Goal: Transaction & Acquisition: Purchase product/service

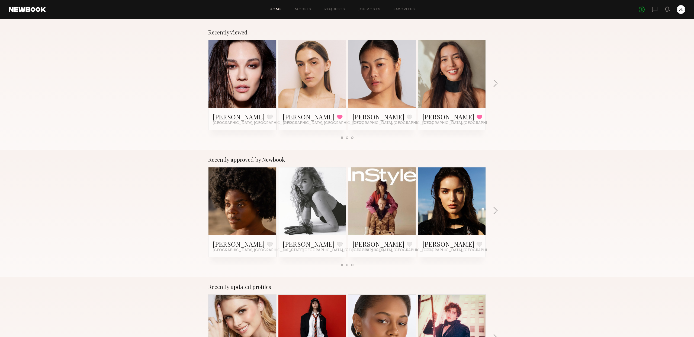
scroll to position [84, 0]
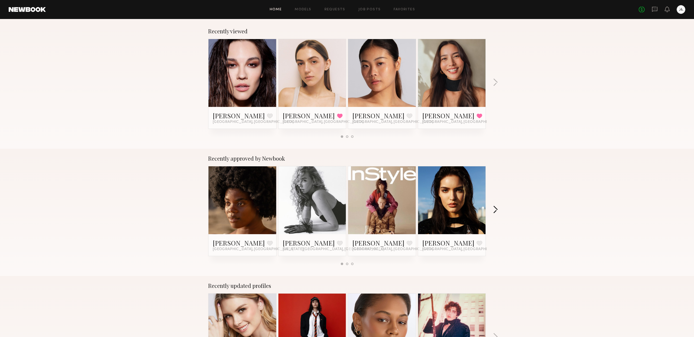
click at [497, 210] on button "button" at bounding box center [495, 210] width 5 height 9
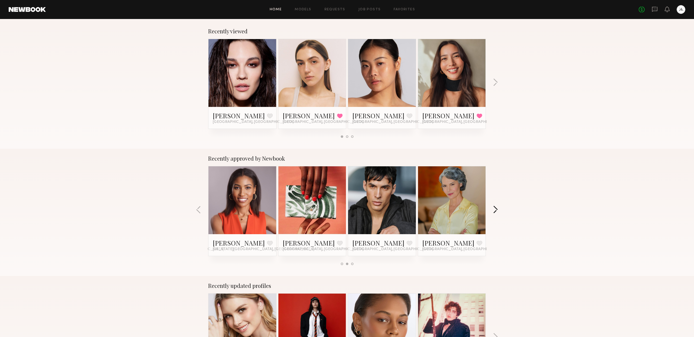
click at [497, 210] on button "button" at bounding box center [495, 210] width 5 height 9
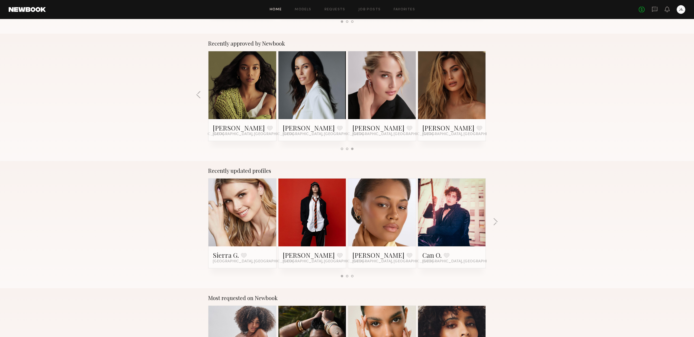
scroll to position [279, 0]
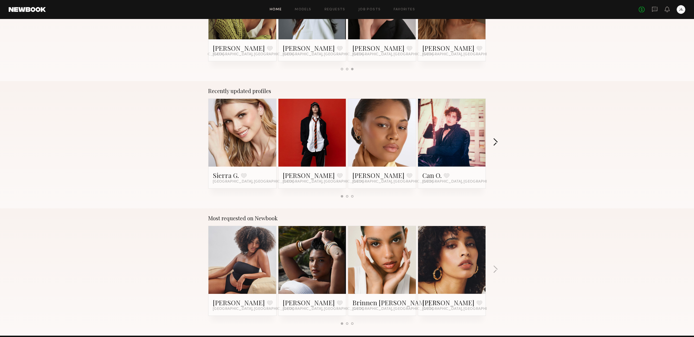
click at [497, 141] on button "button" at bounding box center [495, 142] width 5 height 9
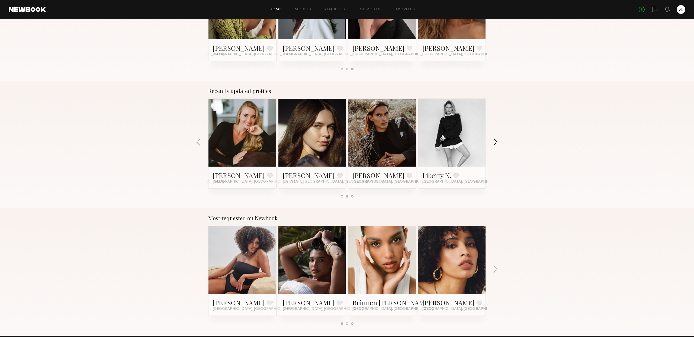
click at [497, 141] on button "button" at bounding box center [495, 142] width 5 height 9
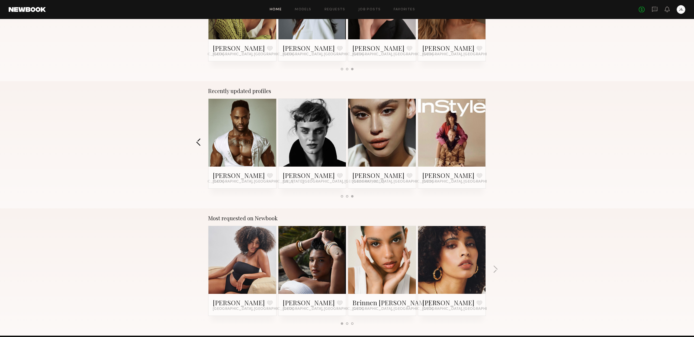
click at [197, 142] on button "button" at bounding box center [198, 142] width 5 height 9
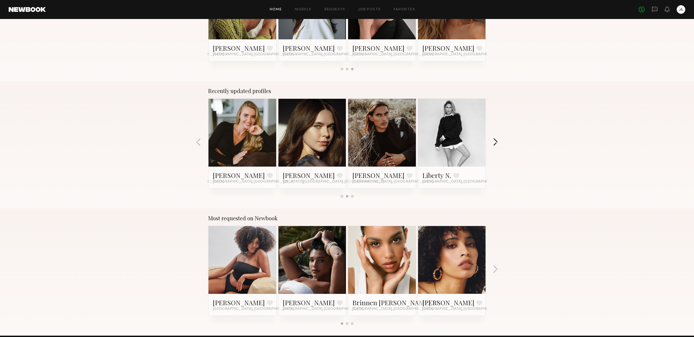
click at [497, 142] on button "button" at bounding box center [495, 142] width 5 height 9
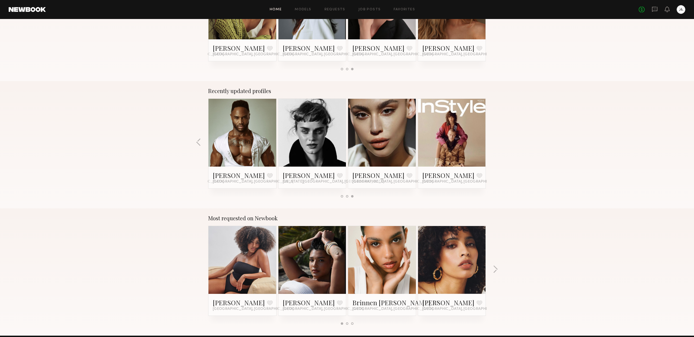
click at [497, 142] on div "Recently updated profiles Sierra G. Favorite Los Angeles, CA Anisa N. Favorite …" at bounding box center [347, 144] width 694 height 127
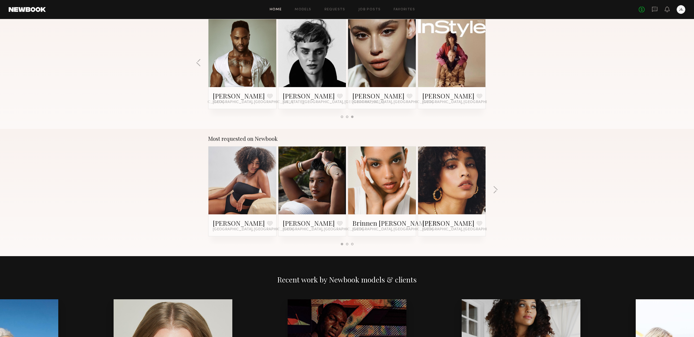
scroll to position [359, 0]
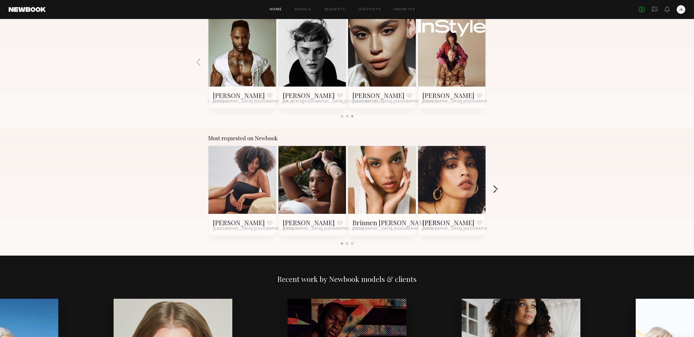
click at [495, 189] on button "button" at bounding box center [495, 189] width 5 height 9
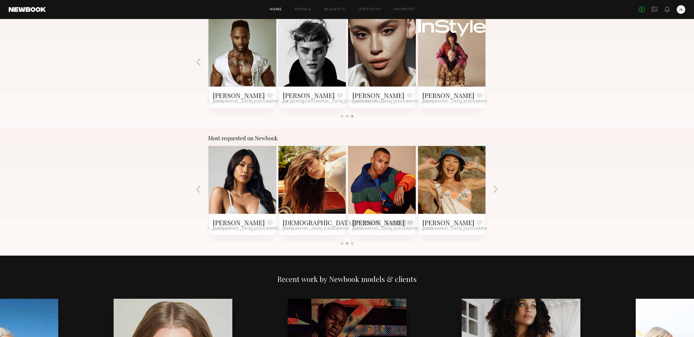
click at [497, 190] on button "button" at bounding box center [495, 189] width 5 height 9
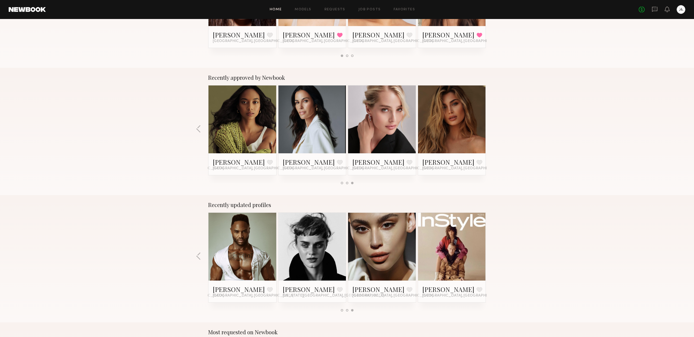
scroll to position [0, 0]
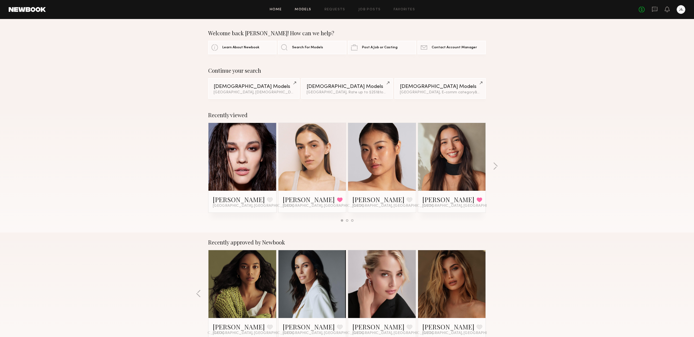
click at [304, 9] on link "Models" at bounding box center [303, 10] width 17 height 4
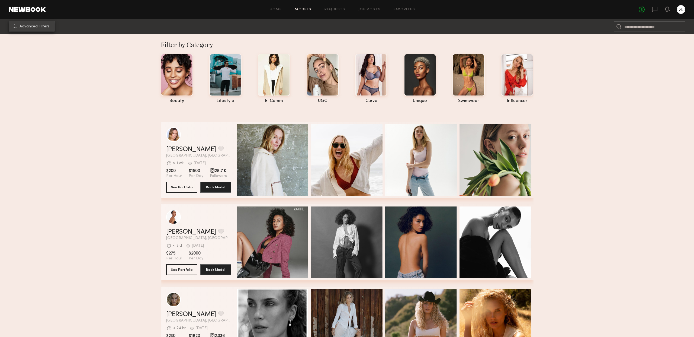
click at [37, 28] on span "Advanced Filters" at bounding box center [35, 27] width 30 height 4
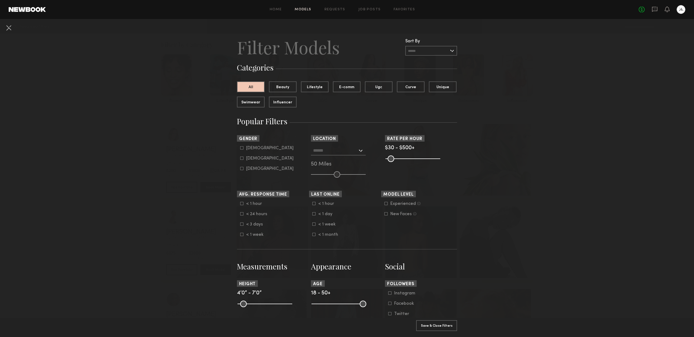
click at [241, 148] on icon at bounding box center [241, 147] width 3 height 3
type input "*"
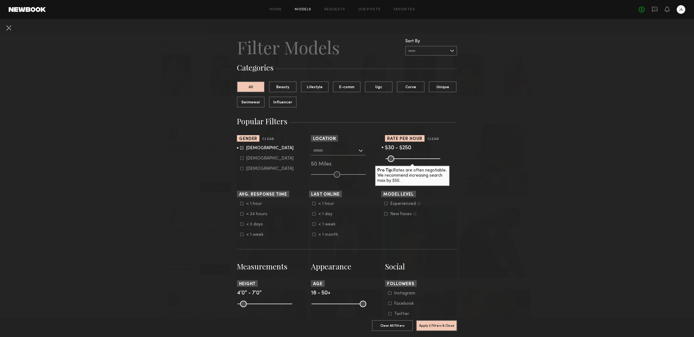
drag, startPoint x: 437, startPoint y: 157, endPoint x: 412, endPoint y: 167, distance: 27.5
type input "***"
click at [412, 162] on input "range" at bounding box center [413, 158] width 55 height 7
click at [467, 174] on nb-browse-filters "Clear All Filter Models Filter Models Sort By Clear Rate LOW TO HIGH HIGH TO LO…" at bounding box center [347, 316] width 694 height 595
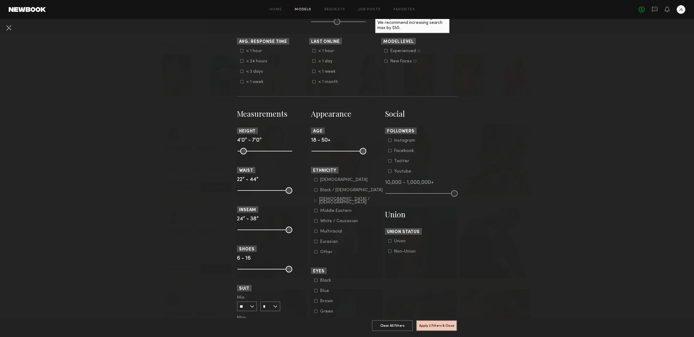
scroll to position [168, 0]
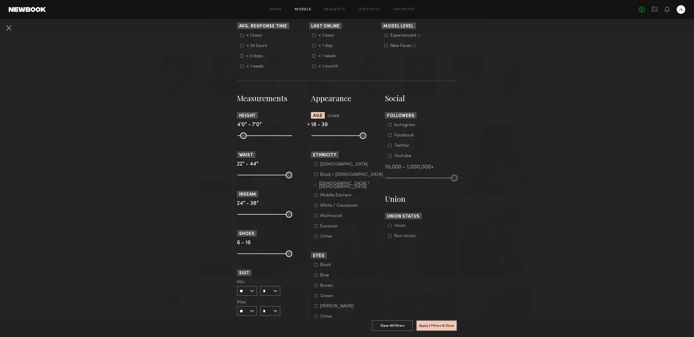
drag, startPoint x: 362, startPoint y: 136, endPoint x: 346, endPoint y: 139, distance: 16.1
click at [346, 139] on input "range" at bounding box center [339, 135] width 55 height 7
type input "**"
drag, startPoint x: 369, startPoint y: 136, endPoint x: 340, endPoint y: 139, distance: 29.7
click at [381, 136] on div at bounding box center [347, 135] width 72 height 7
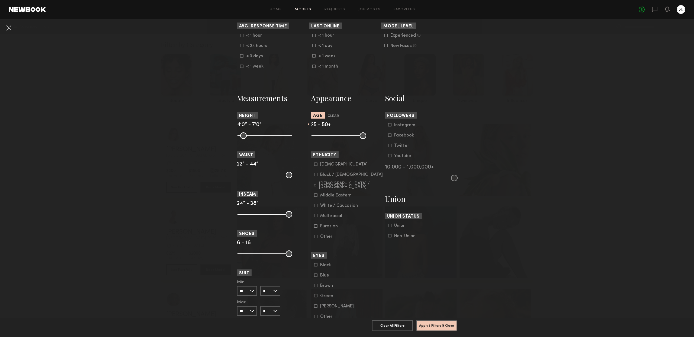
drag, startPoint x: 317, startPoint y: 136, endPoint x: 325, endPoint y: 136, distance: 8.1
type input "**"
click at [325, 136] on input "range" at bounding box center [339, 135] width 55 height 7
click at [476, 147] on nb-browse-filters "Clear All Filter Models Filter Models Sort By Clear Rate LOW TO HIGH HIGH TO LO…" at bounding box center [347, 148] width 694 height 595
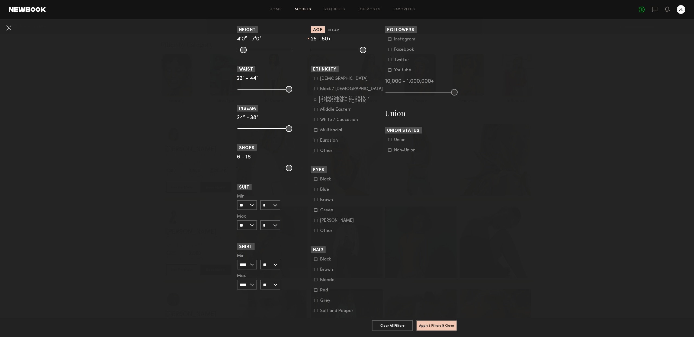
scroll to position [255, 0]
click at [439, 326] on button "Apply 3 Filters & Close" at bounding box center [436, 325] width 41 height 11
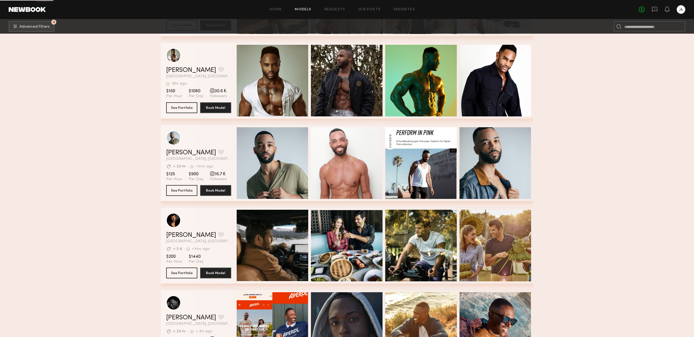
scroll to position [22564, 0]
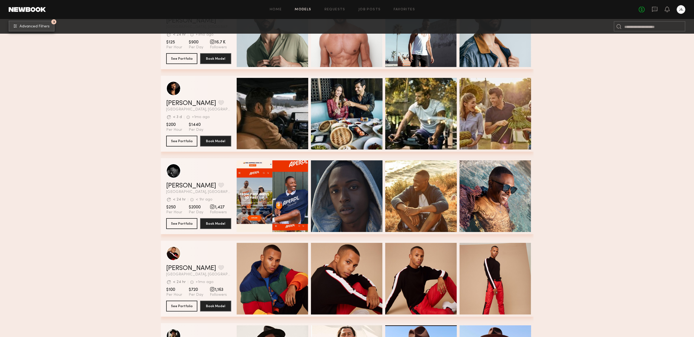
click at [32, 29] on button "3 Advanced Filters" at bounding box center [32, 26] width 46 height 11
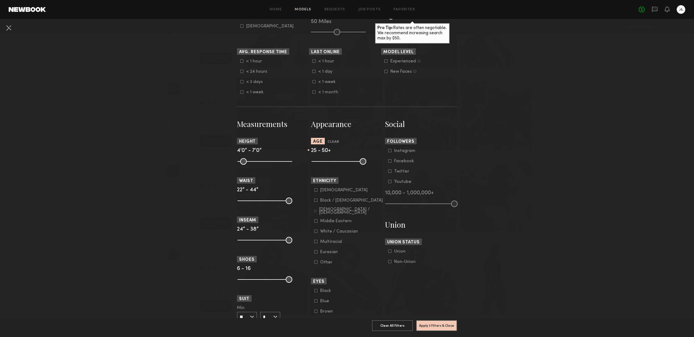
scroll to position [150, 0]
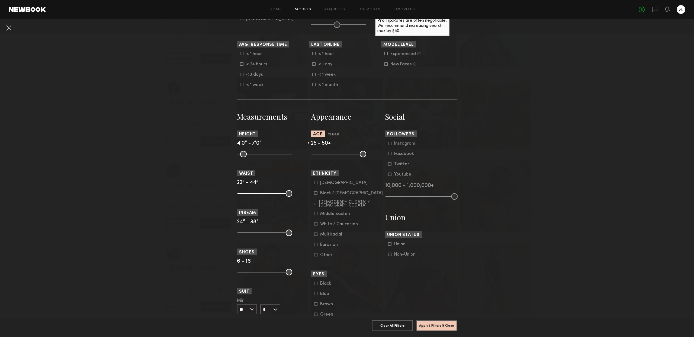
click at [315, 184] on icon at bounding box center [315, 182] width 3 height 3
click at [437, 325] on button "Apply 4 Filters & Close" at bounding box center [436, 325] width 41 height 11
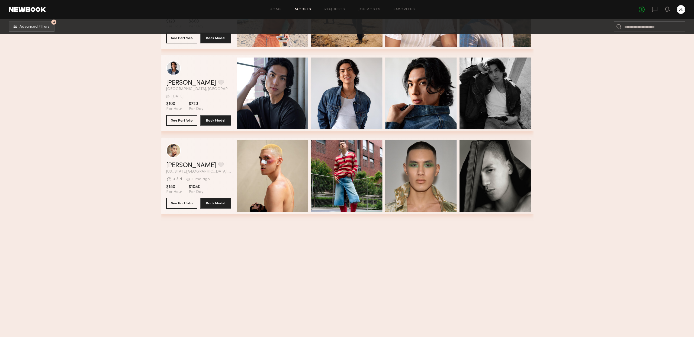
scroll to position [3336, 0]
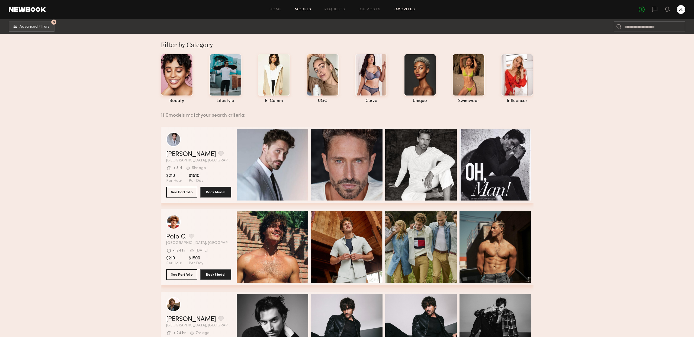
click at [394, 8] on link "Favorites" at bounding box center [404, 10] width 21 height 4
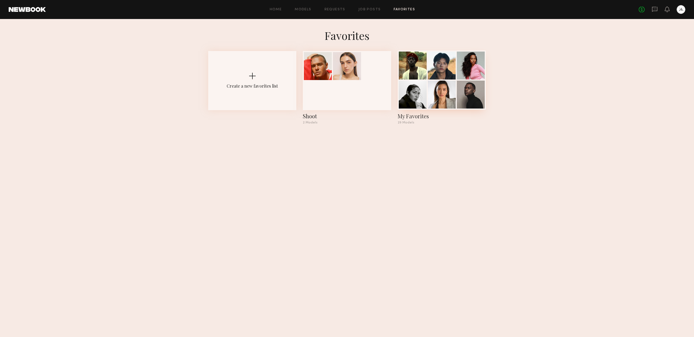
click at [431, 81] on div at bounding box center [442, 95] width 28 height 28
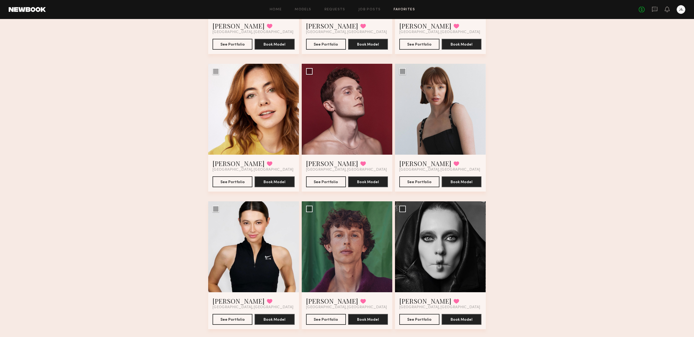
scroll to position [275, 0]
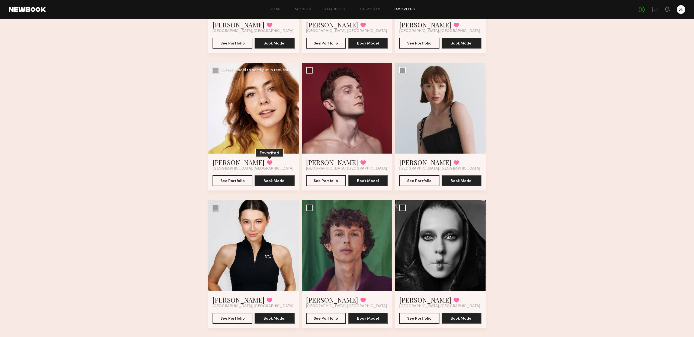
click at [267, 162] on button at bounding box center [270, 162] width 6 height 5
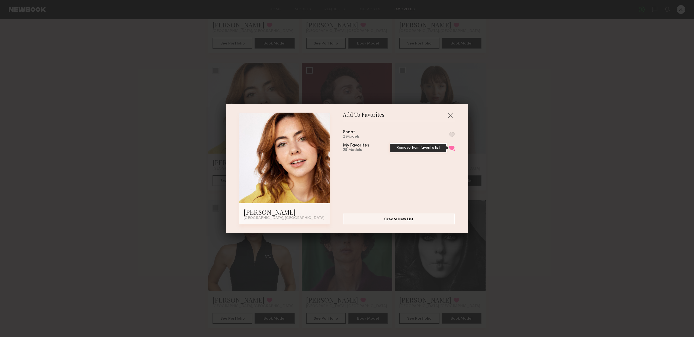
click at [451, 146] on button "Remove from favorite list" at bounding box center [452, 147] width 6 height 5
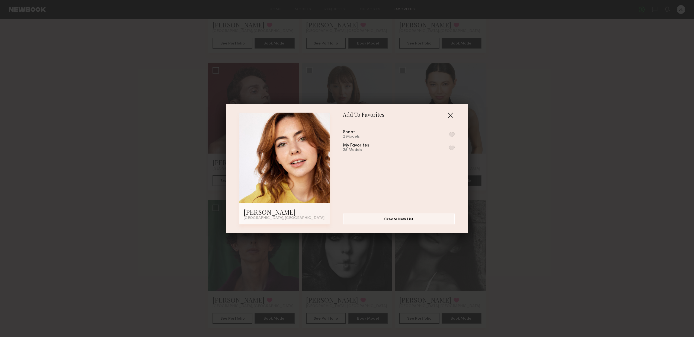
click at [450, 116] on button "button" at bounding box center [450, 115] width 9 height 9
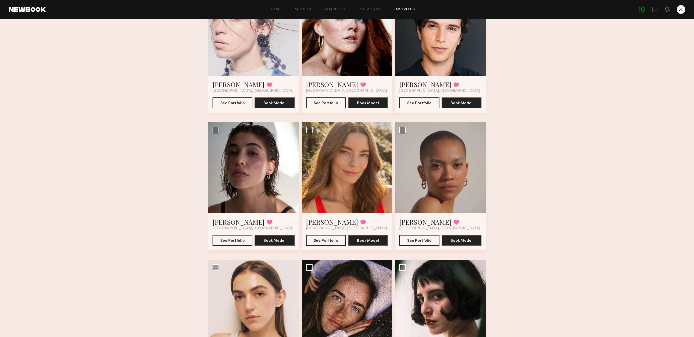
scroll to position [645, 0]
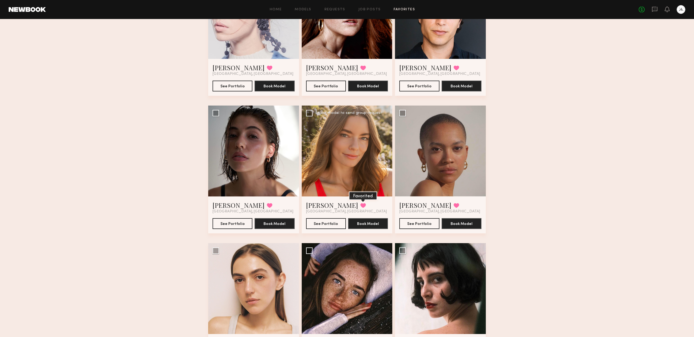
click at [361, 204] on button at bounding box center [364, 205] width 6 height 5
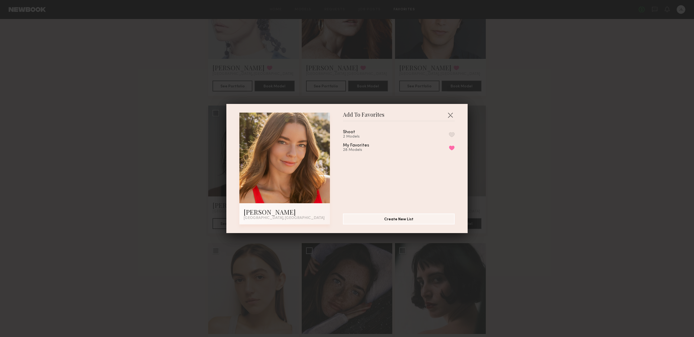
click at [449, 147] on div "My Favorites 28 Models Remove from favorite list" at bounding box center [399, 147] width 112 height 9
drag, startPoint x: 454, startPoint y: 148, endPoint x: 453, endPoint y: 142, distance: 6.6
click at [454, 148] on button "Remove from favorite list" at bounding box center [452, 147] width 6 height 5
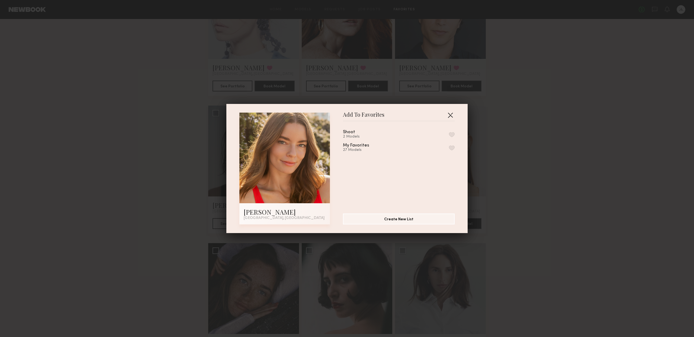
click at [452, 115] on button "button" at bounding box center [450, 115] width 9 height 9
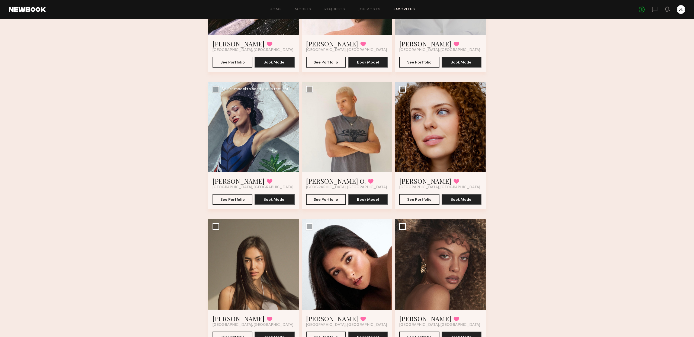
scroll to position [946, 0]
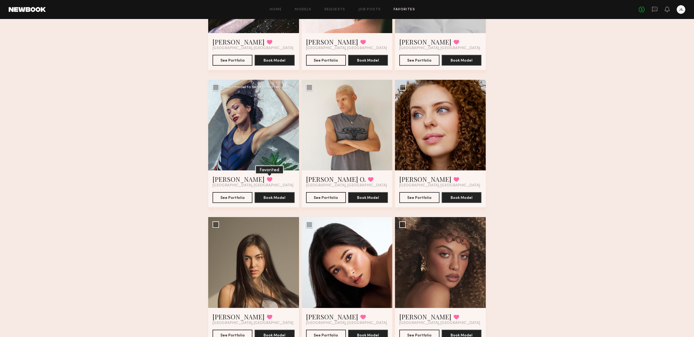
click at [267, 180] on button at bounding box center [270, 179] width 6 height 5
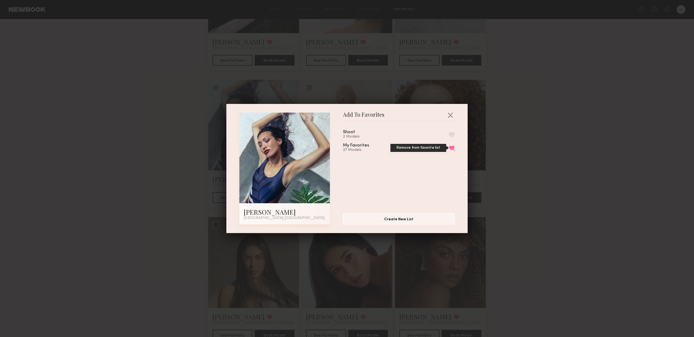
click at [452, 147] on button "Remove from favorite list" at bounding box center [452, 147] width 6 height 5
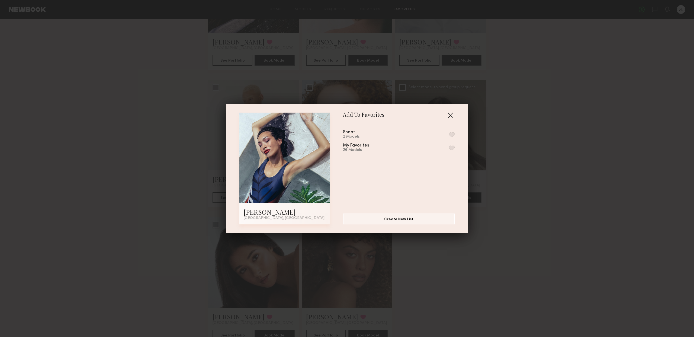
click at [449, 116] on button "button" at bounding box center [450, 115] width 9 height 9
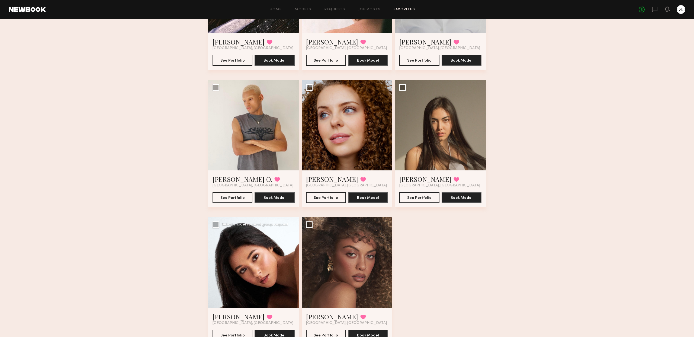
scroll to position [971, 0]
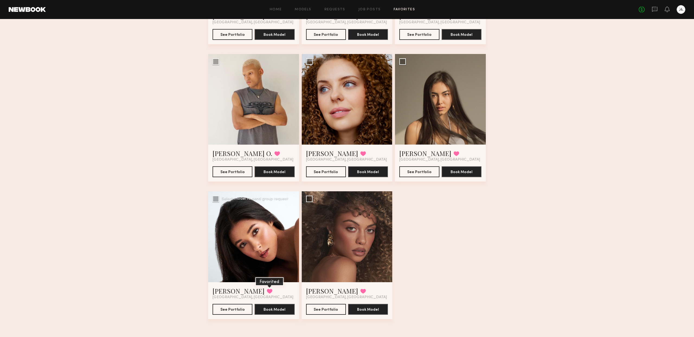
click at [267, 290] on button at bounding box center [270, 291] width 6 height 5
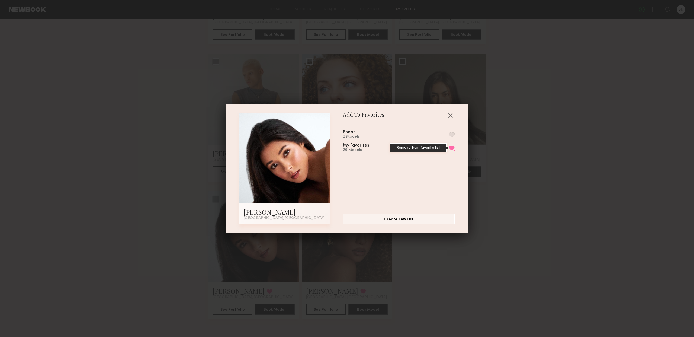
click at [452, 148] on button "Remove from favorite list" at bounding box center [452, 147] width 6 height 5
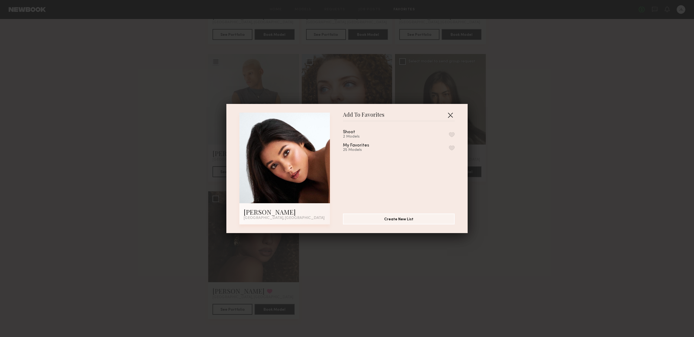
drag, startPoint x: 451, startPoint y: 116, endPoint x: 454, endPoint y: 116, distance: 3.5
click at [451, 116] on button "button" at bounding box center [450, 115] width 9 height 9
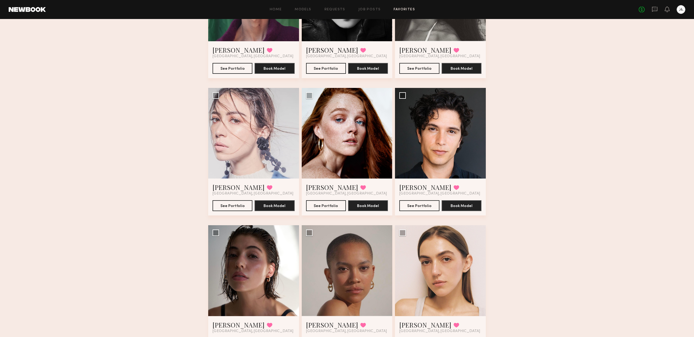
scroll to position [610, 0]
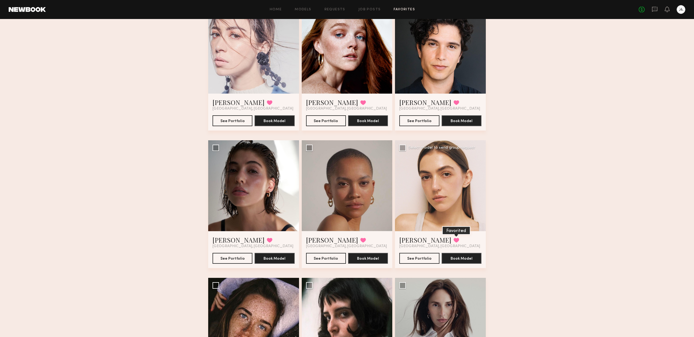
click at [454, 240] on button at bounding box center [457, 240] width 6 height 5
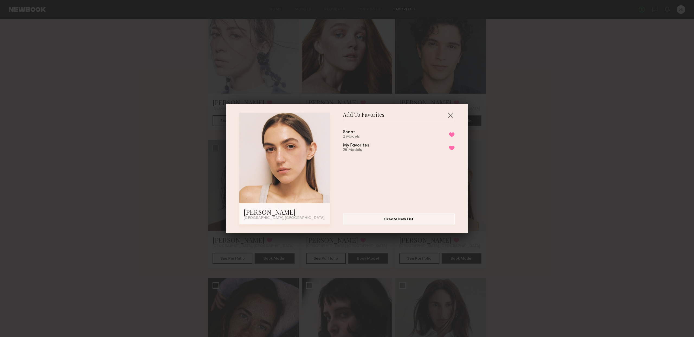
drag, startPoint x: 452, startPoint y: 135, endPoint x: 452, endPoint y: 139, distance: 4.1
click at [452, 135] on button "Remove from favorite list" at bounding box center [452, 134] width 6 height 5
click at [452, 147] on button "Remove from favorite list" at bounding box center [452, 147] width 6 height 5
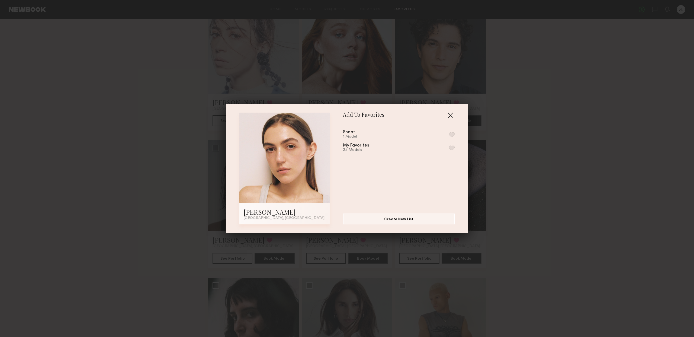
click at [450, 116] on button "button" at bounding box center [450, 115] width 9 height 9
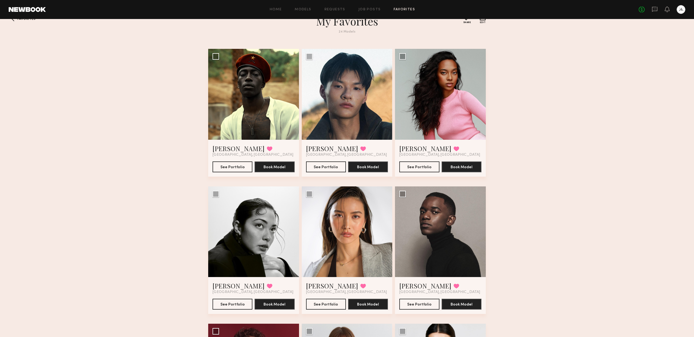
scroll to position [14, 0]
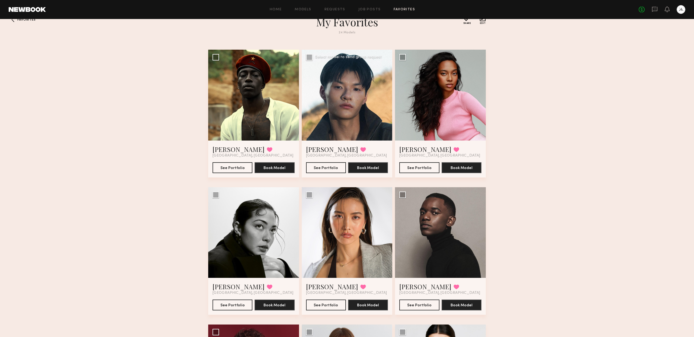
click at [350, 123] on div at bounding box center [347, 95] width 91 height 91
click at [327, 168] on button "See Portfolio" at bounding box center [326, 167] width 40 height 11
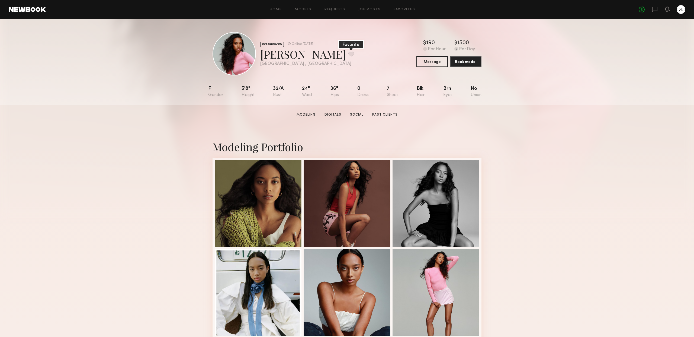
click at [349, 53] on button at bounding box center [352, 54] width 6 height 5
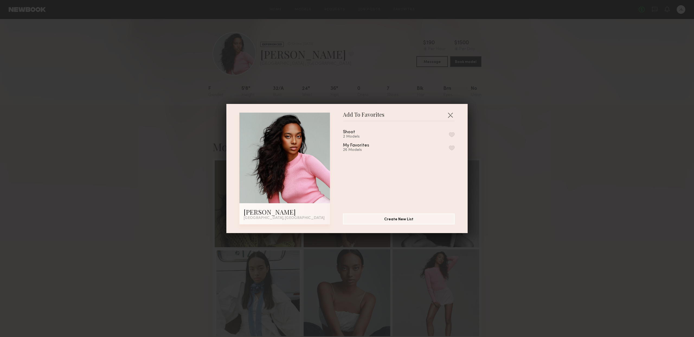
click at [453, 148] on button "button" at bounding box center [452, 147] width 6 height 5
click at [451, 114] on button "button" at bounding box center [450, 115] width 9 height 9
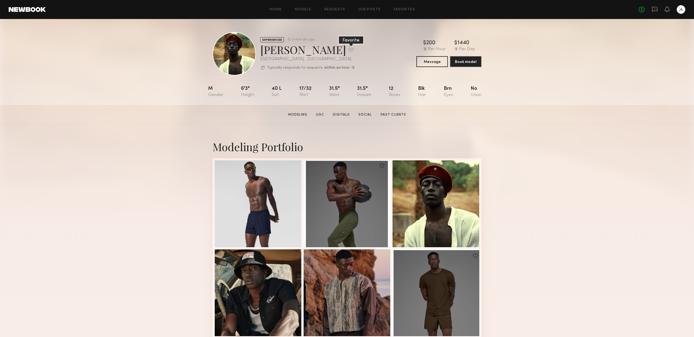
click at [349, 48] on button at bounding box center [352, 49] width 6 height 5
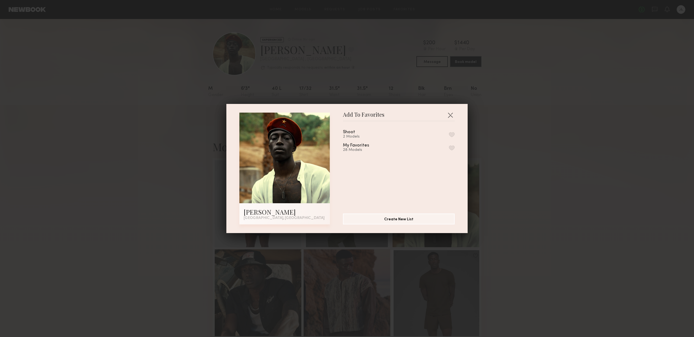
click at [452, 147] on button "button" at bounding box center [452, 147] width 6 height 5
click at [452, 114] on button "button" at bounding box center [450, 115] width 9 height 9
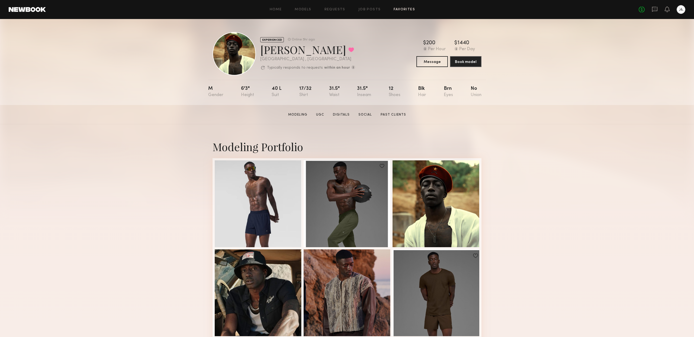
click at [401, 9] on link "Favorites" at bounding box center [404, 10] width 21 height 4
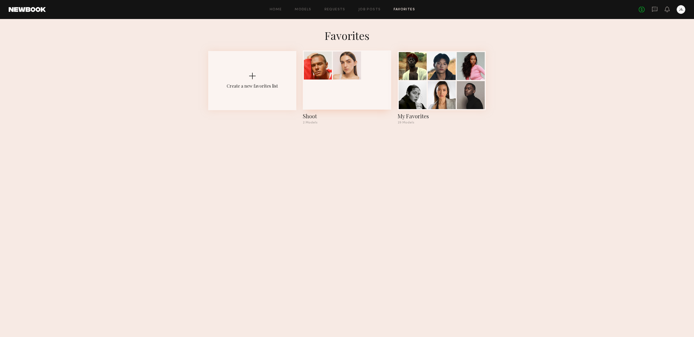
click at [353, 77] on div at bounding box center [347, 66] width 28 height 28
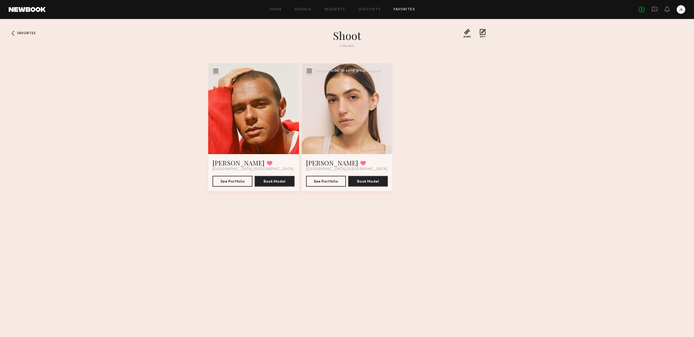
click at [368, 127] on div at bounding box center [347, 108] width 91 height 91
click at [339, 181] on button "See Portfolio" at bounding box center [326, 181] width 40 height 11
click at [261, 121] on div at bounding box center [253, 108] width 91 height 91
click at [231, 182] on button "See Portfolio" at bounding box center [233, 181] width 40 height 11
click at [307, 9] on link "Models" at bounding box center [303, 10] width 17 height 4
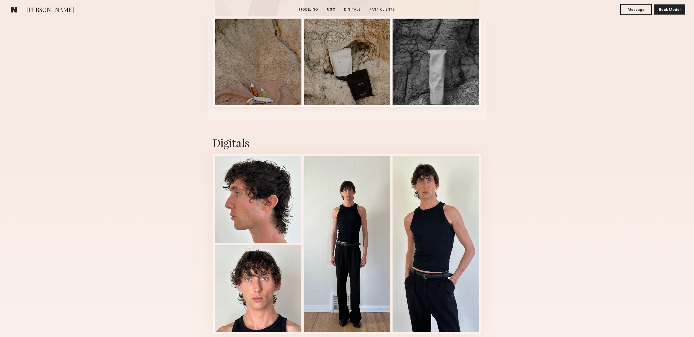
scroll to position [1366, 0]
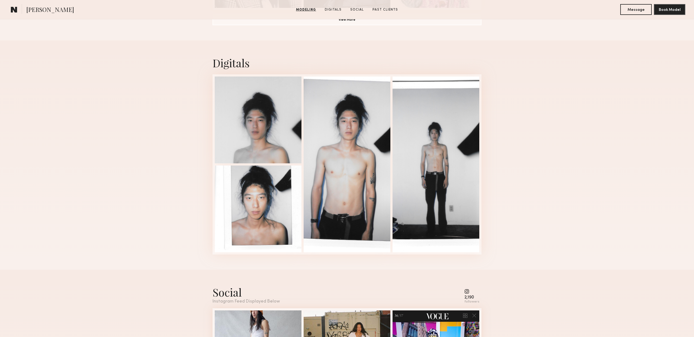
scroll to position [538, 0]
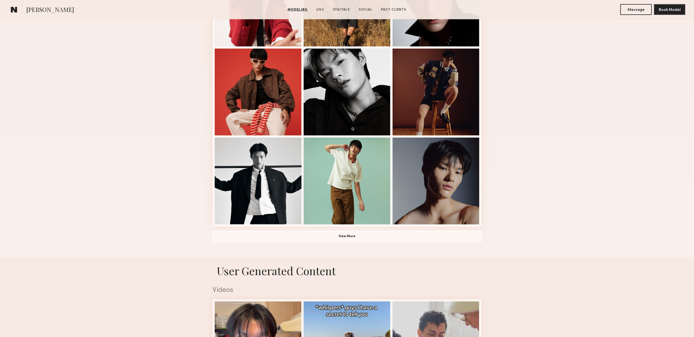
scroll to position [283, 0]
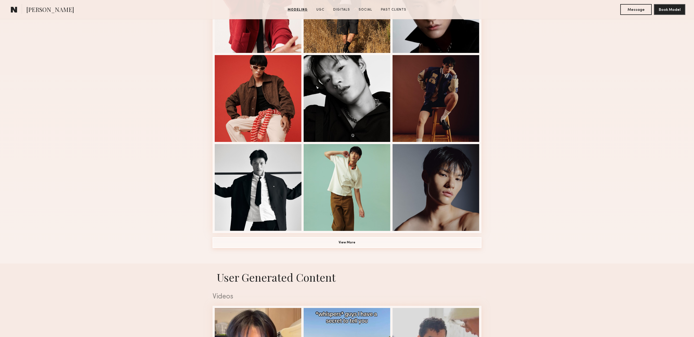
click at [458, 245] on button "View More" at bounding box center [347, 242] width 269 height 11
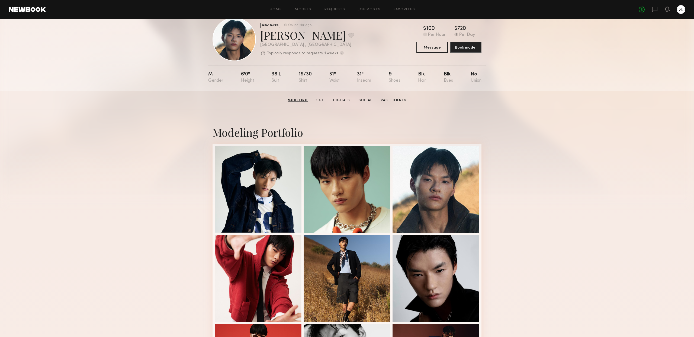
scroll to position [10, 0]
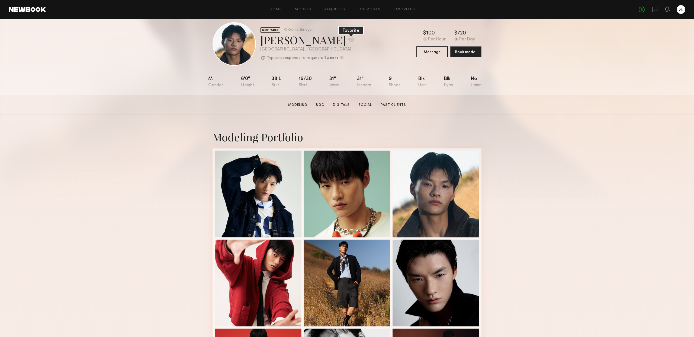
click at [349, 41] on button at bounding box center [352, 39] width 6 height 5
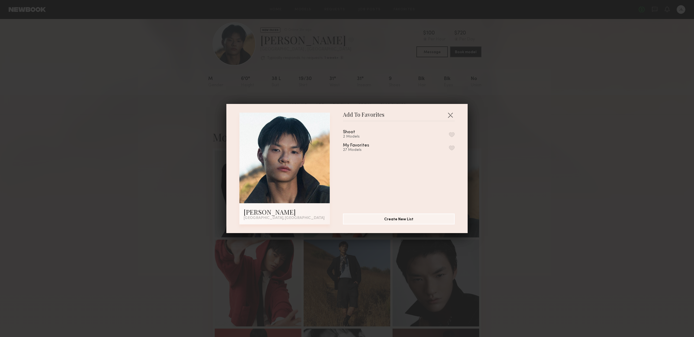
click at [449, 148] on button "button" at bounding box center [452, 147] width 6 height 5
click at [451, 114] on button "button" at bounding box center [450, 115] width 9 height 9
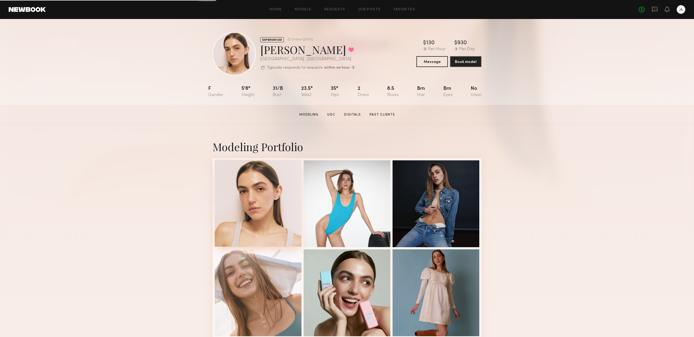
click at [242, 207] on div at bounding box center [258, 203] width 87 height 87
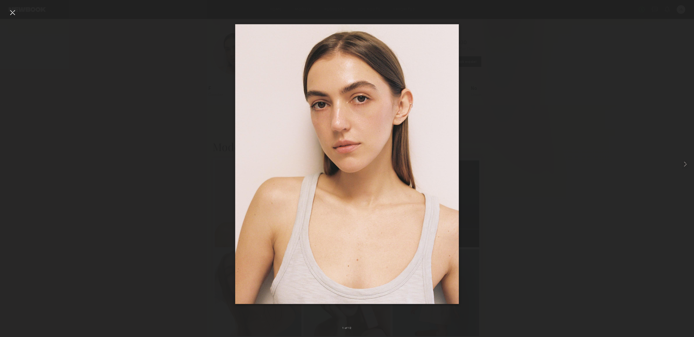
click at [12, 12] on div at bounding box center [12, 12] width 9 height 9
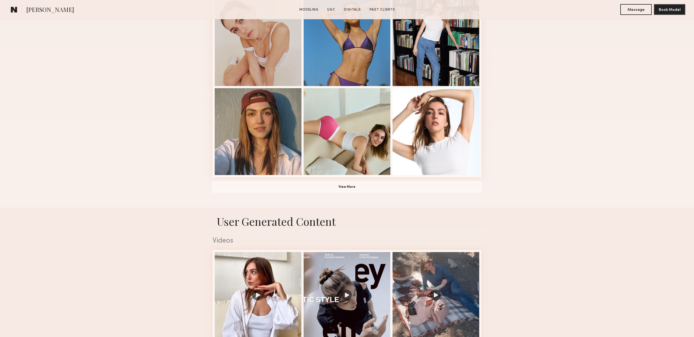
scroll to position [382, 0]
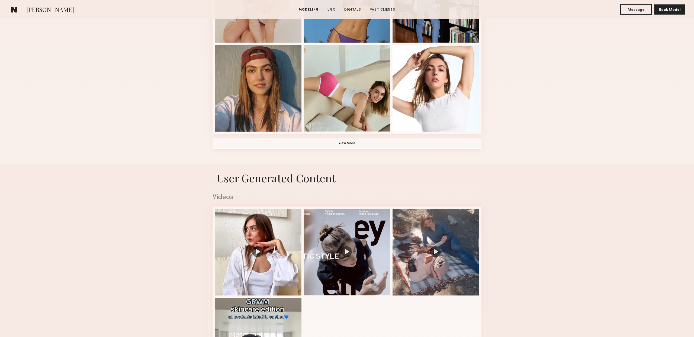
click at [289, 142] on button "View More" at bounding box center [347, 143] width 269 height 11
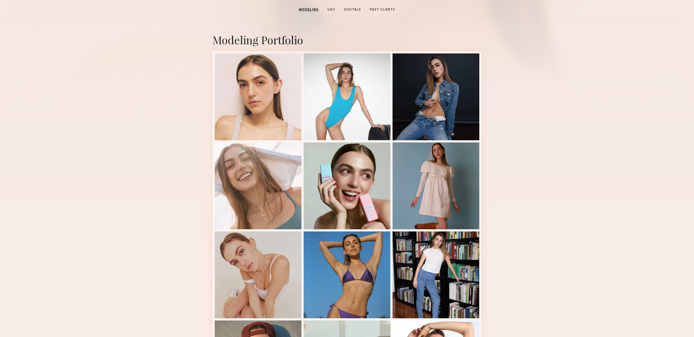
scroll to position [0, 0]
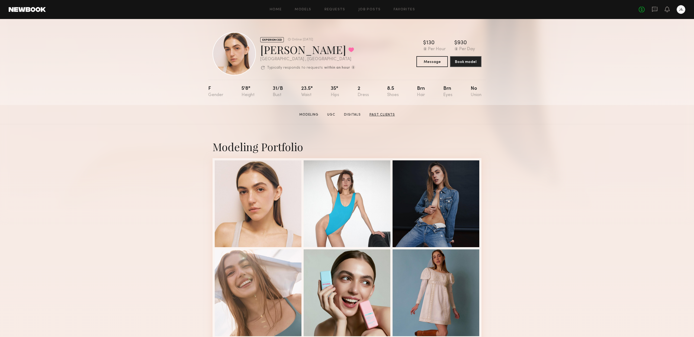
click at [388, 114] on link "Past Clients" at bounding box center [383, 114] width 30 height 5
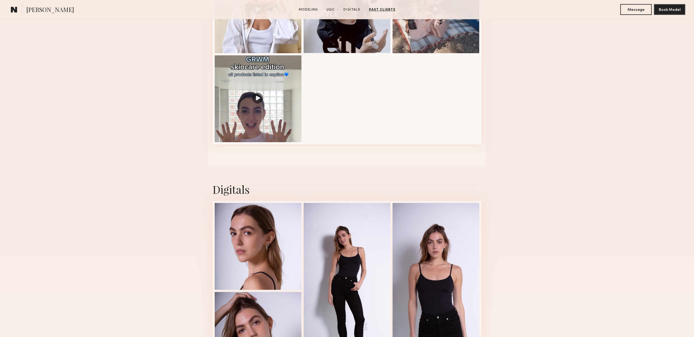
scroll to position [802, 0]
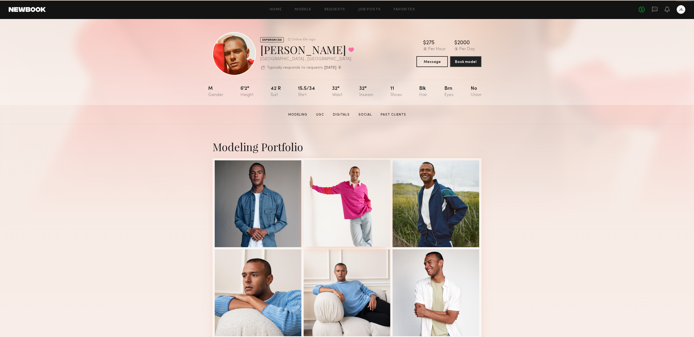
click at [345, 194] on div at bounding box center [347, 203] width 87 height 87
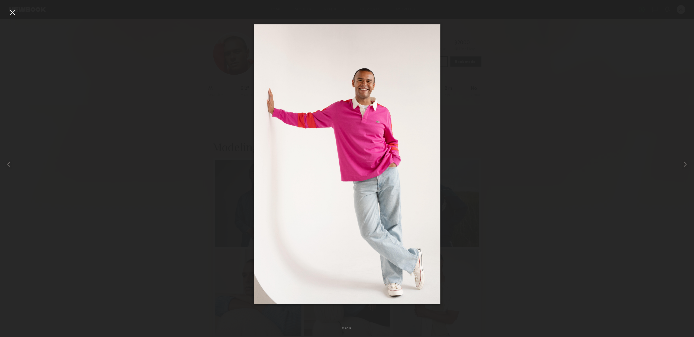
click at [15, 11] on div at bounding box center [12, 12] width 9 height 9
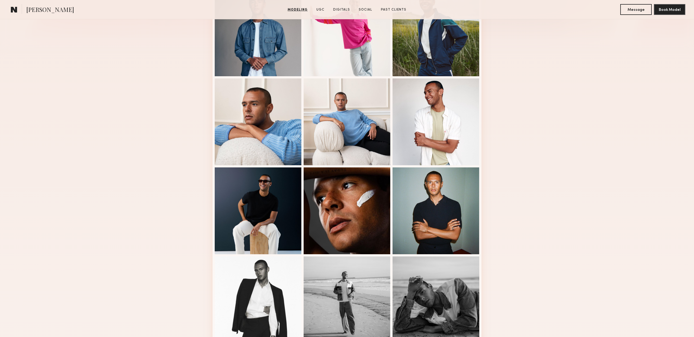
scroll to position [172, 0]
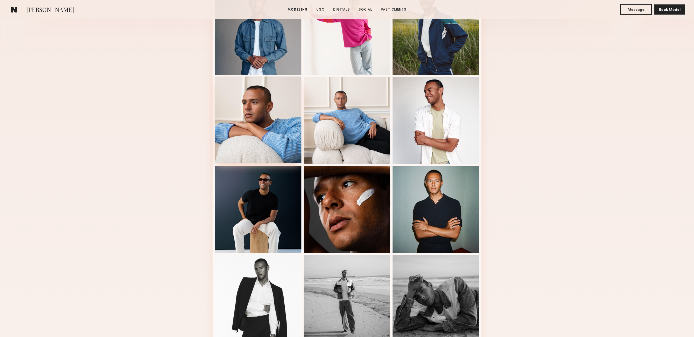
click at [262, 116] on div at bounding box center [258, 119] width 87 height 87
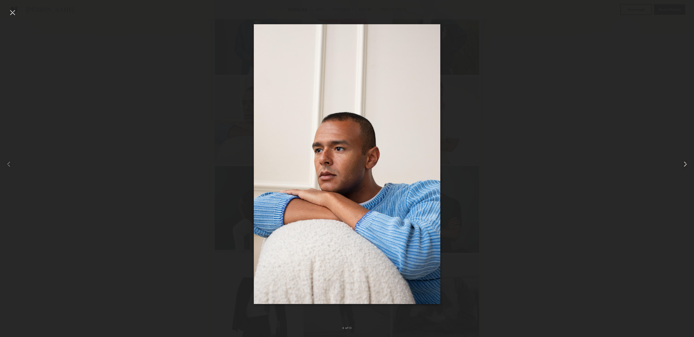
drag, startPoint x: 684, startPoint y: 164, endPoint x: 667, endPoint y: 163, distance: 16.8
click at [684, 164] on common-icon at bounding box center [685, 164] width 9 height 9
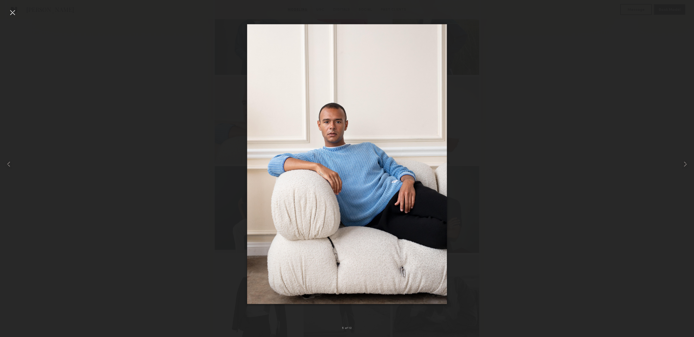
click at [11, 11] on div at bounding box center [12, 12] width 9 height 9
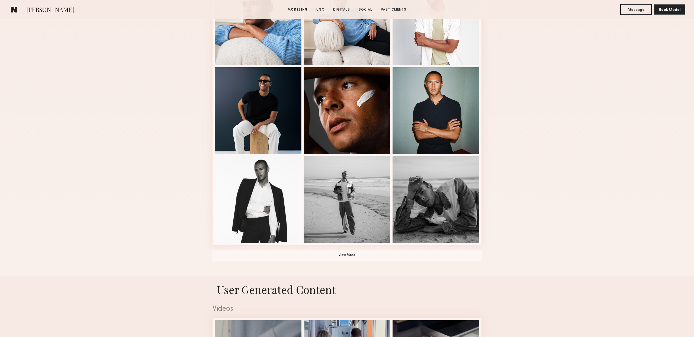
scroll to position [275, 0]
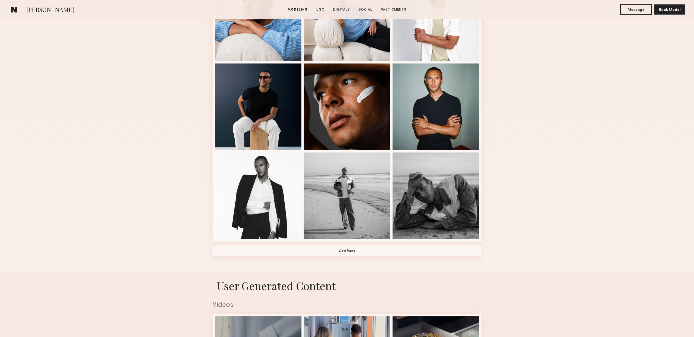
click at [435, 252] on button "View More" at bounding box center [347, 250] width 269 height 11
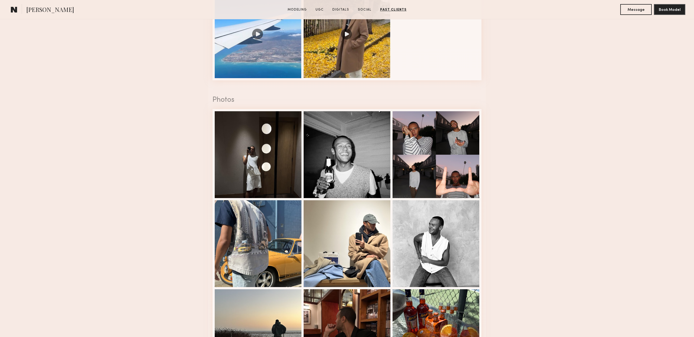
scroll to position [930, 0]
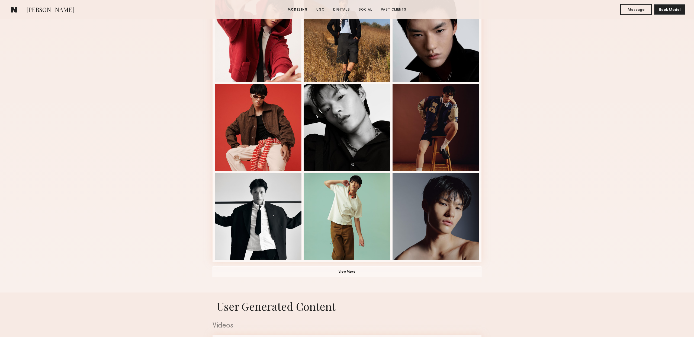
scroll to position [255, 0]
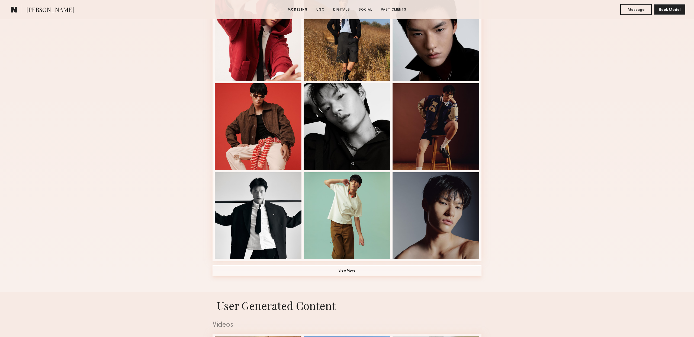
click at [445, 273] on button "View More" at bounding box center [347, 270] width 269 height 11
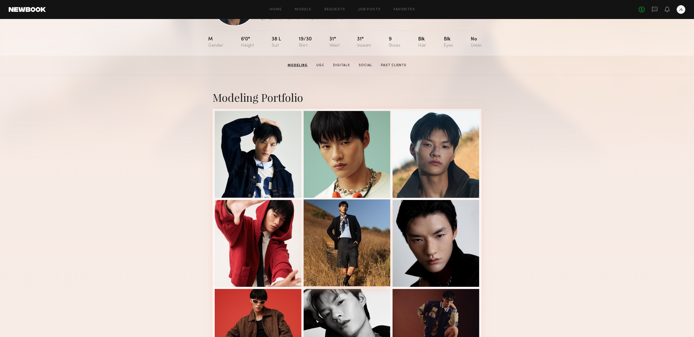
scroll to position [0, 0]
